Goal: Check status: Check status

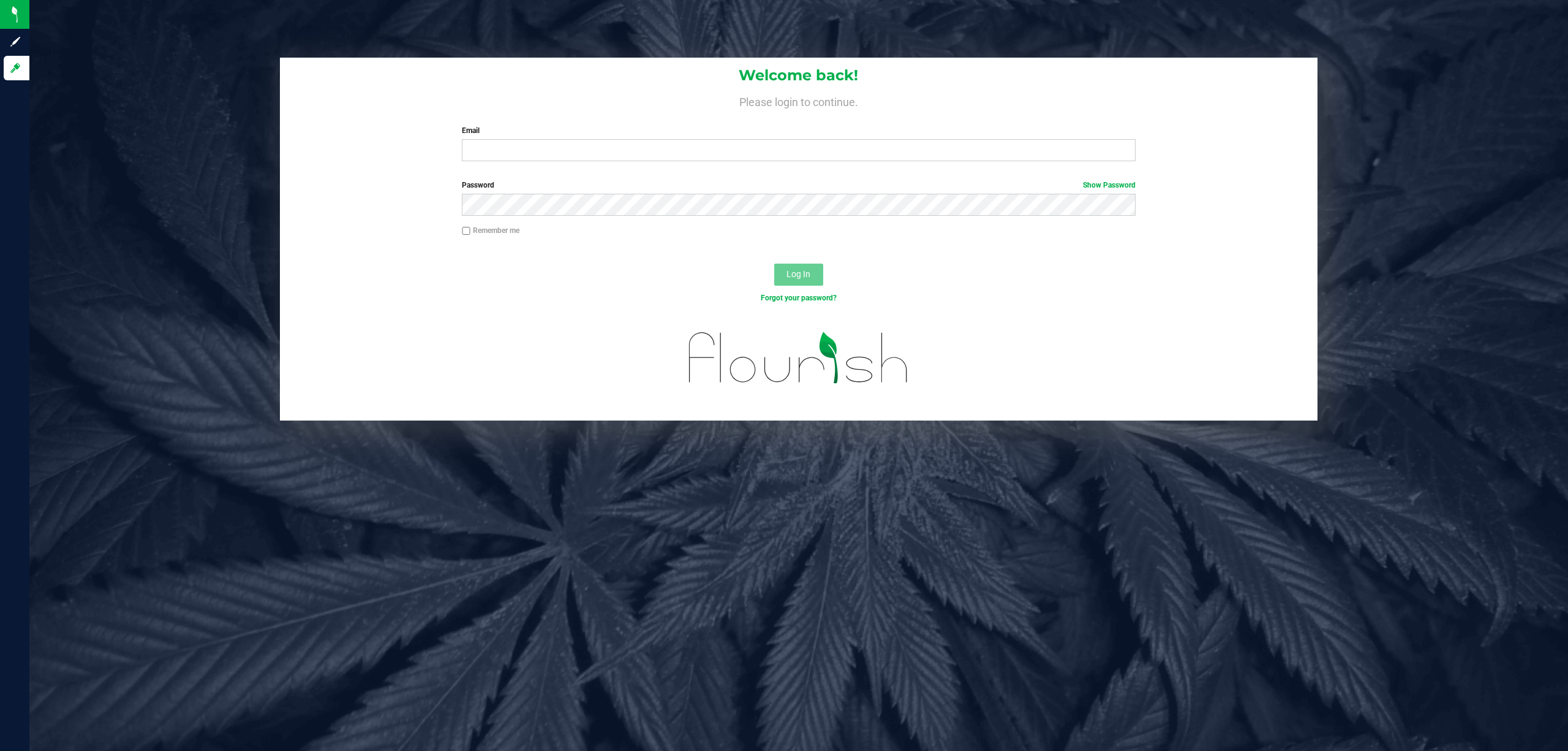
click at [602, 135] on label "Email" at bounding box center [798, 131] width 674 height 11
click at [602, 139] on input "Email" at bounding box center [798, 150] width 674 height 22
click at [593, 154] on input "Email" at bounding box center [798, 150] width 674 height 22
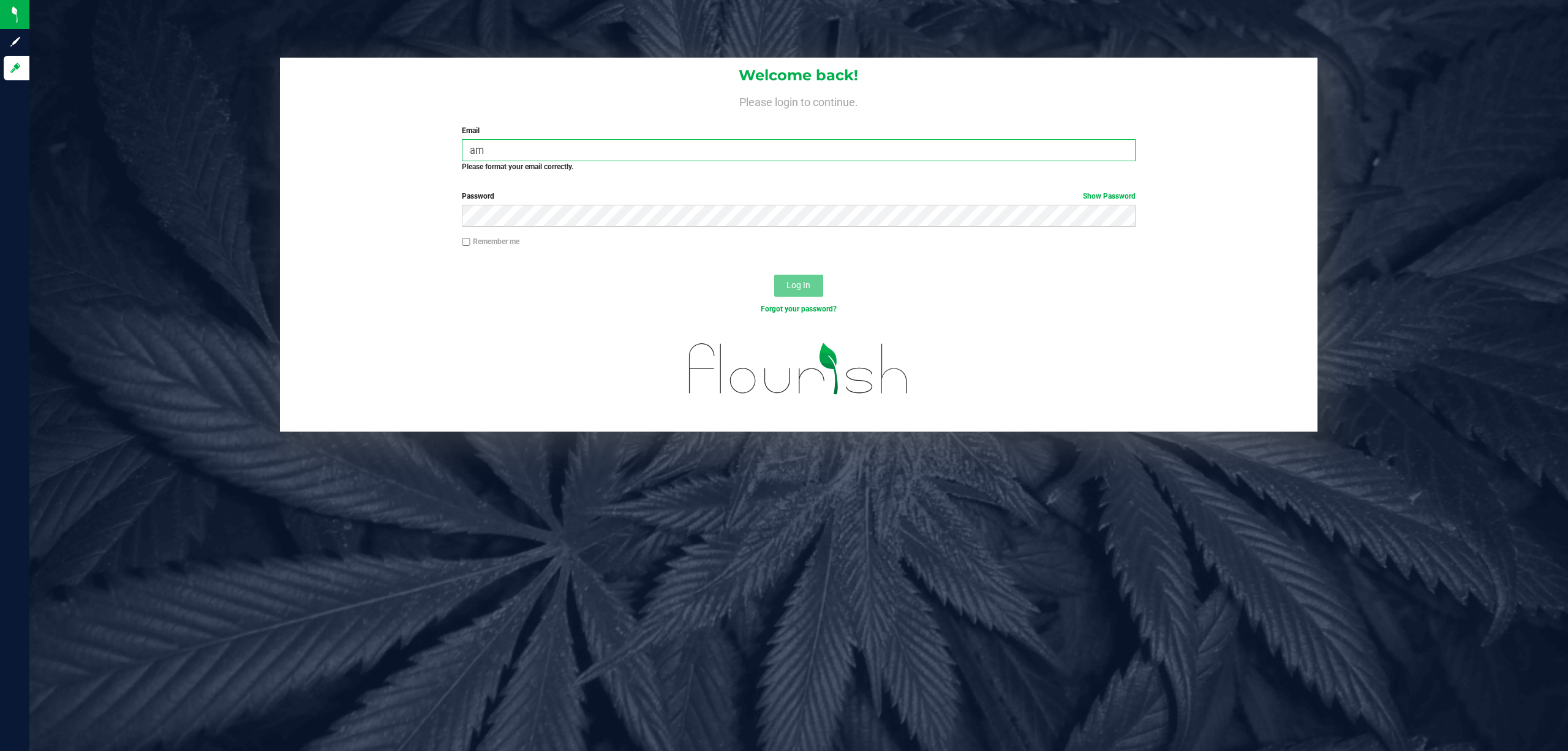
type input "a"
type input "[EMAIL_ADDRESS][DOMAIN_NAME]"
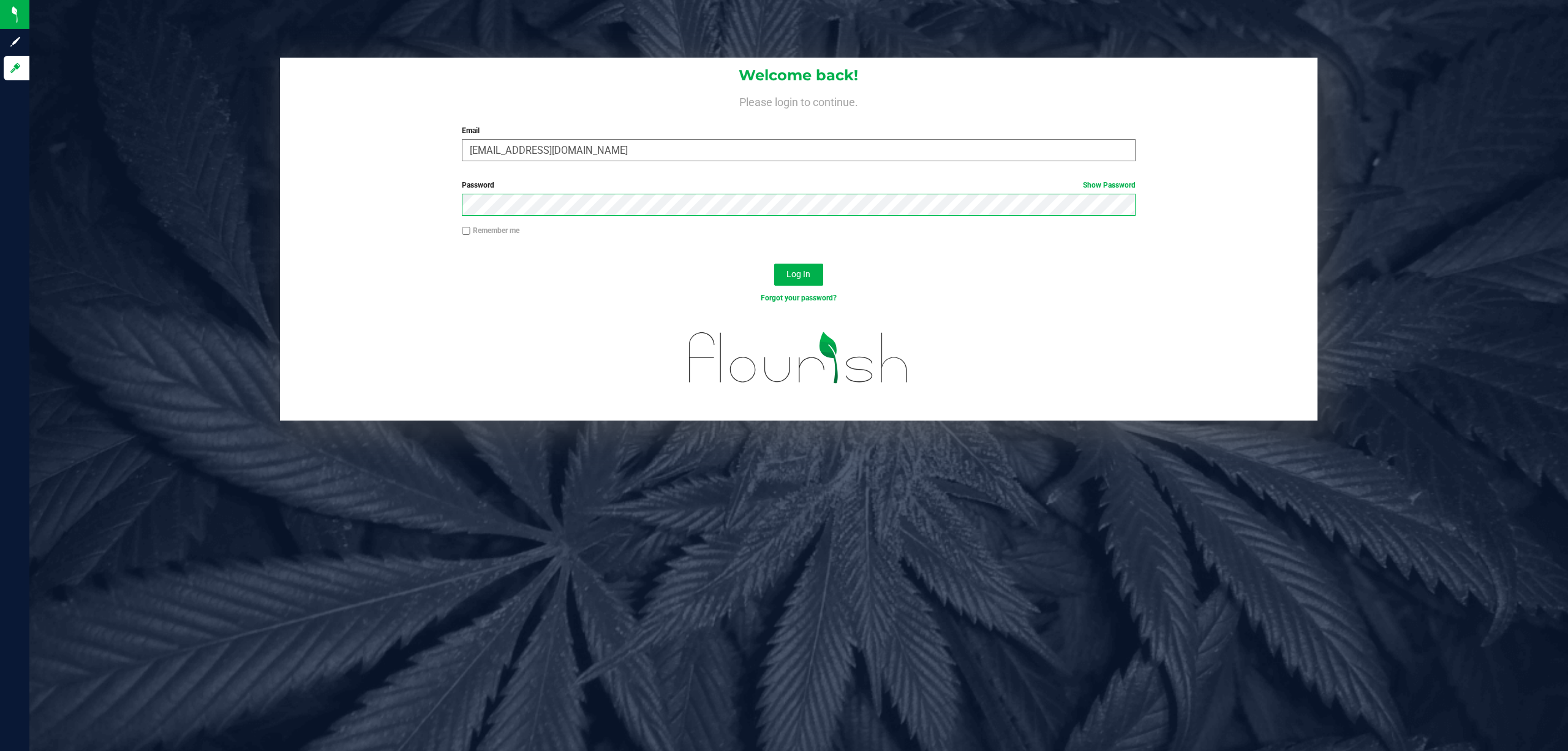
click at [774, 263] on button "Log In" at bounding box center [799, 274] width 49 height 22
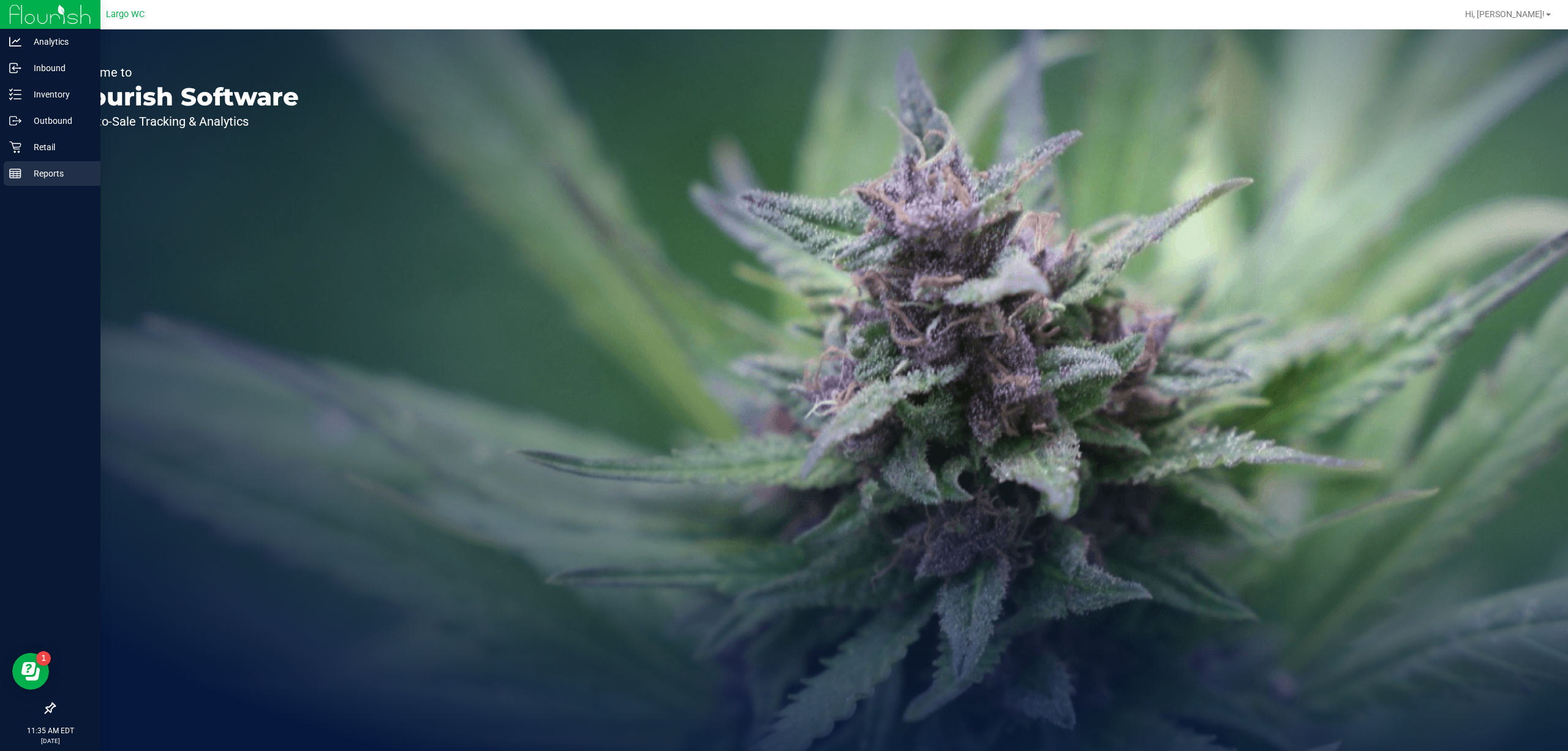
click at [6, 167] on div "Reports" at bounding box center [52, 173] width 97 height 24
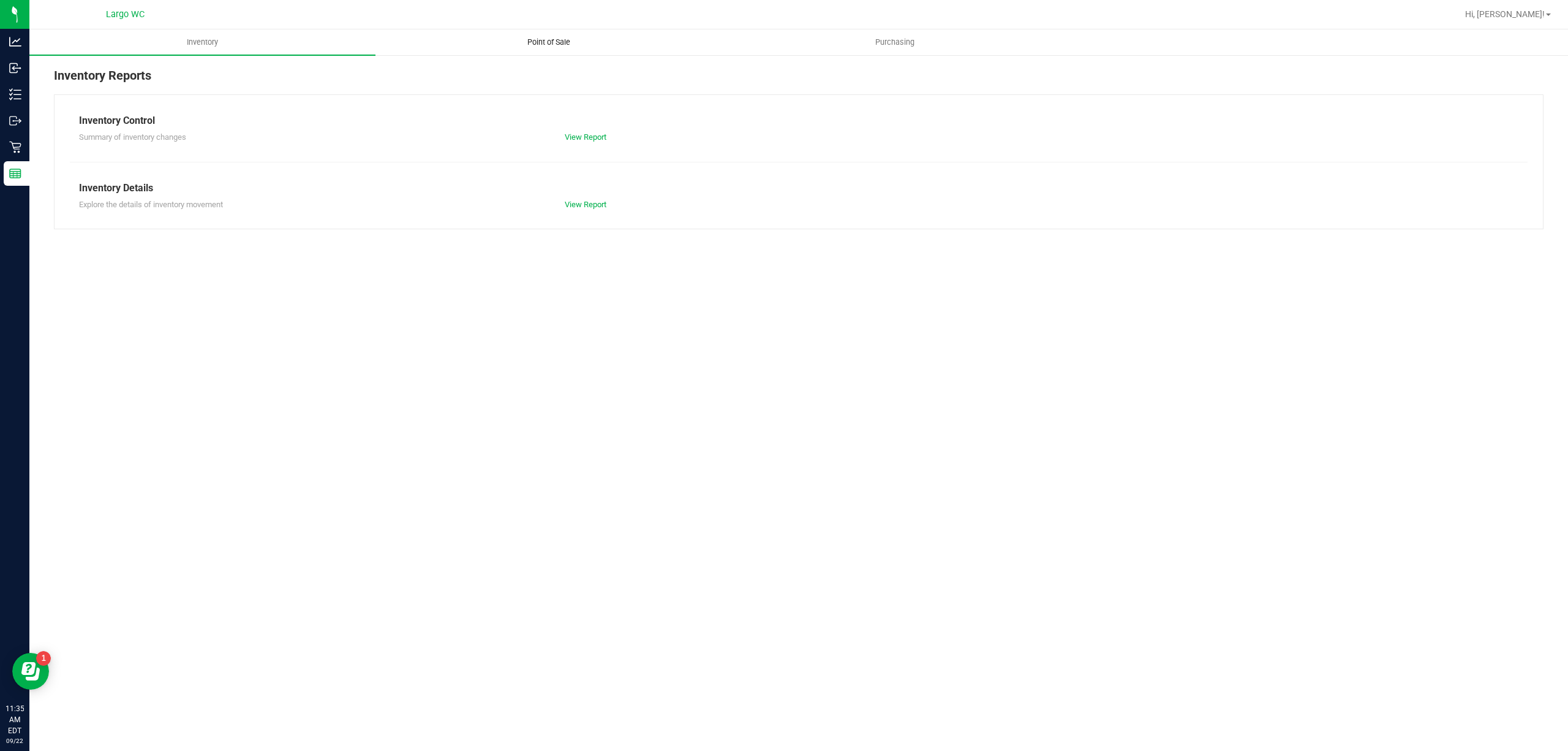
click at [564, 40] on span "Point of Sale" at bounding box center [549, 42] width 76 height 11
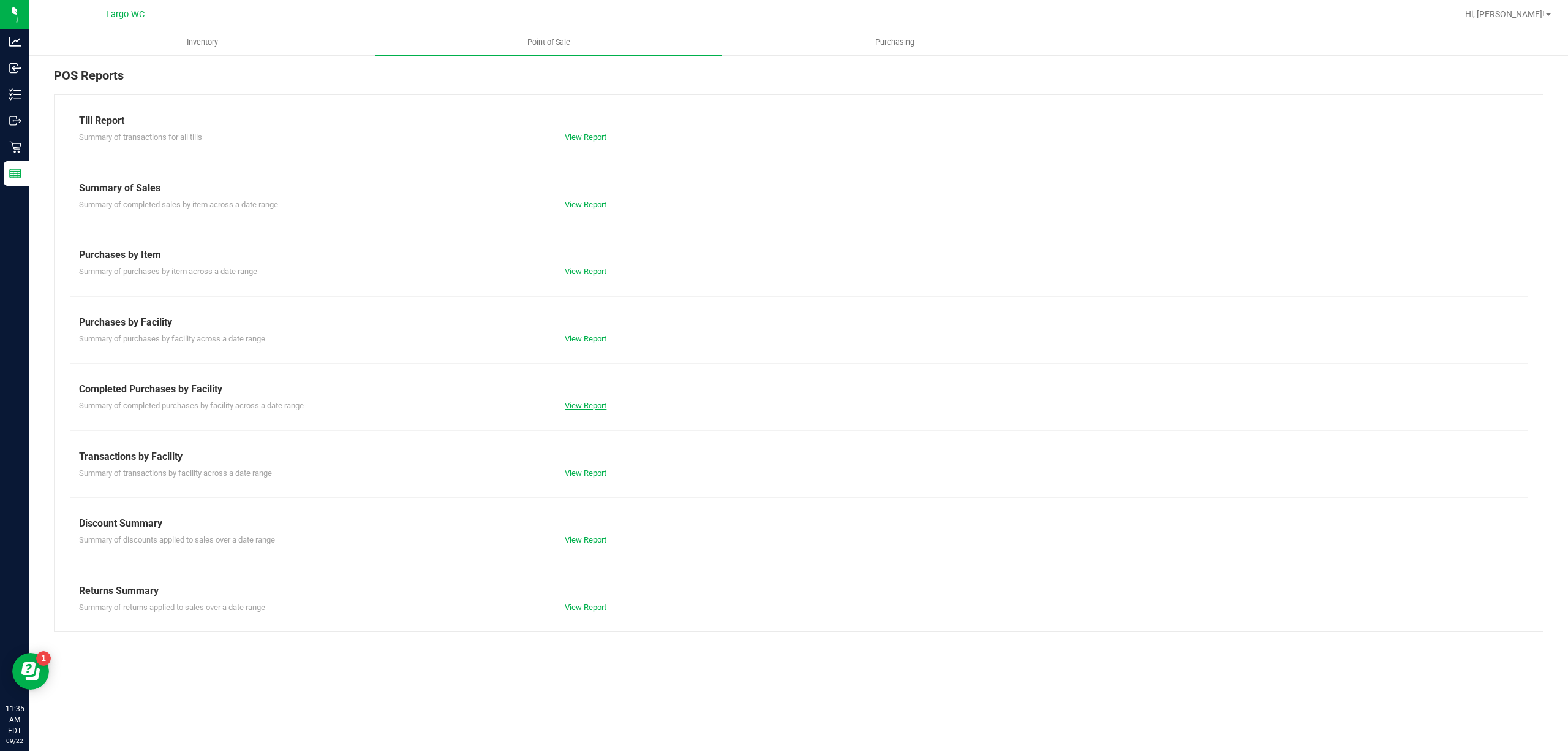
click at [584, 405] on link "View Report" at bounding box center [585, 405] width 41 height 10
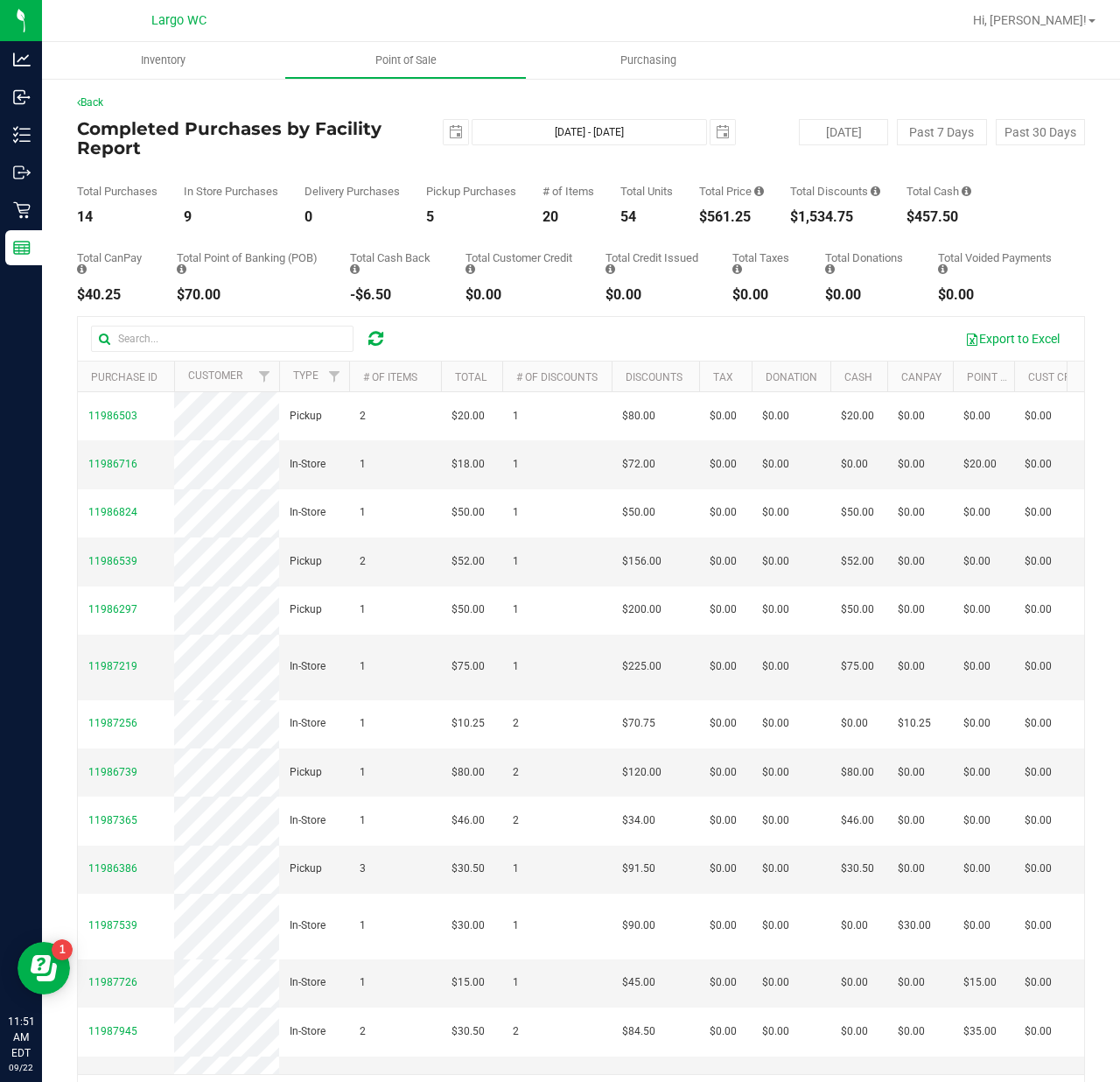
click at [723, 212] on div "$561.25" at bounding box center [731, 217] width 65 height 14
